Goal: Find specific page/section: Find specific page/section

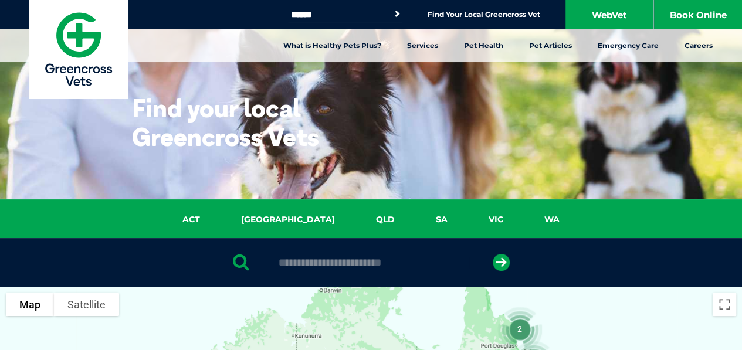
click at [363, 15] on input "Search for:" at bounding box center [338, 14] width 100 height 9
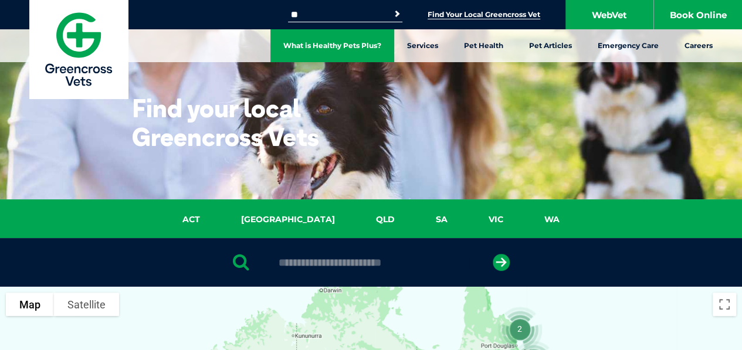
type input "*"
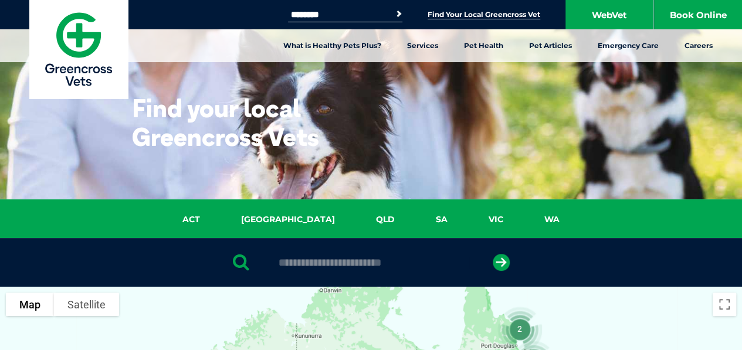
type input "********"
click at [398, 15] on button "Search" at bounding box center [389, 13] width 27 height 17
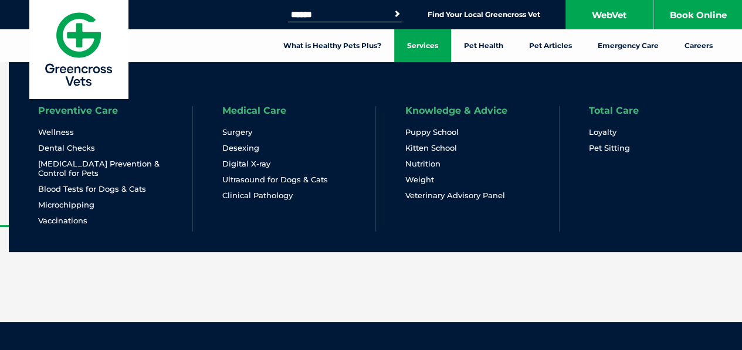
click at [420, 45] on link "Services" at bounding box center [422, 45] width 57 height 33
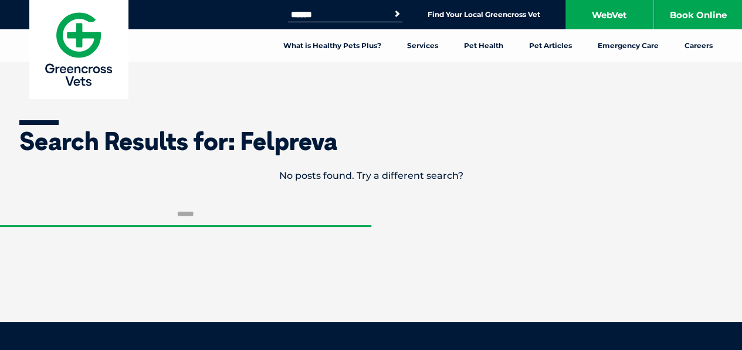
click at [625, 242] on form "Search for: Search" at bounding box center [371, 244] width 742 height 84
